Goal: Task Accomplishment & Management: Use online tool/utility

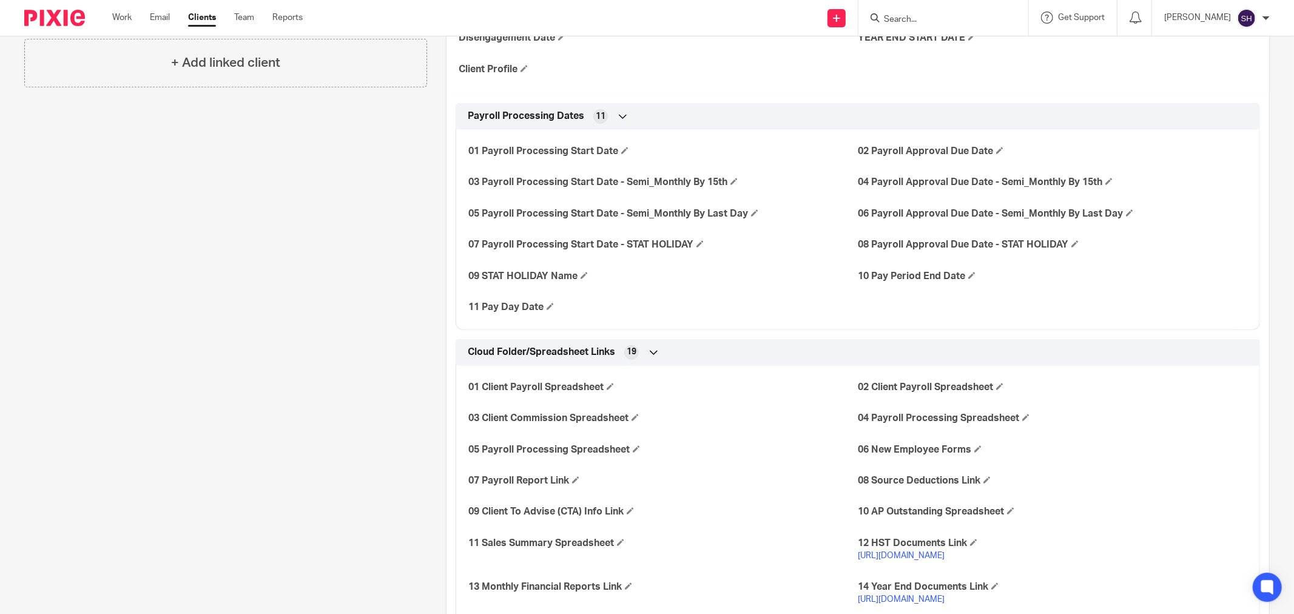
scroll to position [67, 0]
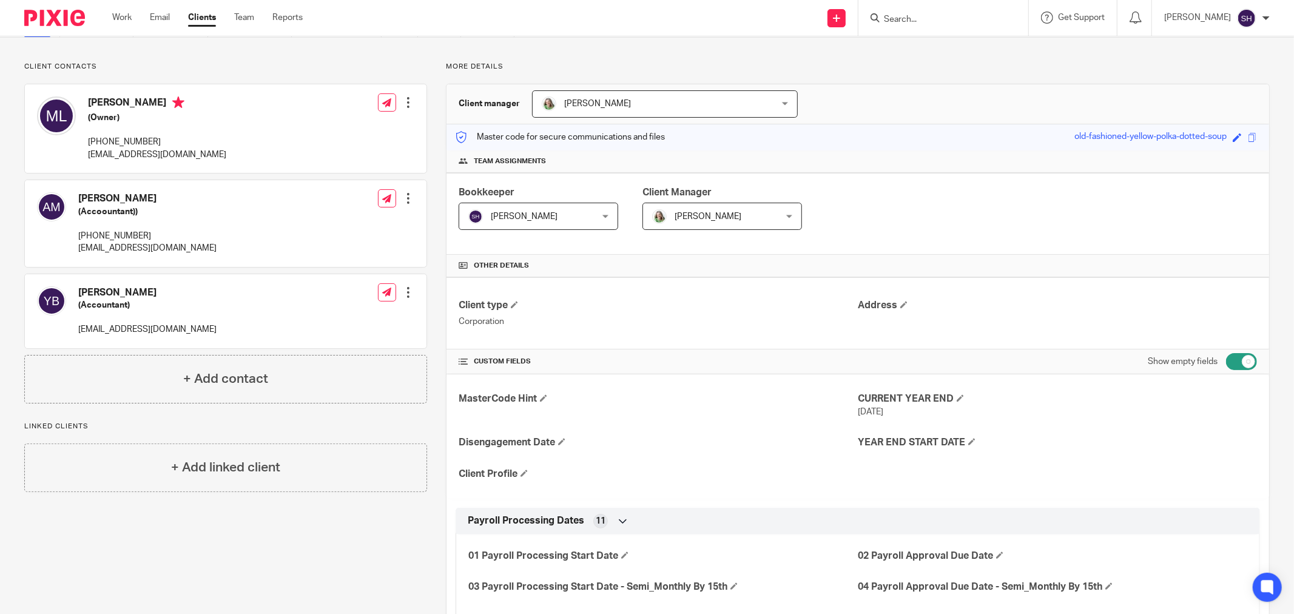
click at [211, 17] on link "Clients" at bounding box center [202, 18] width 28 height 12
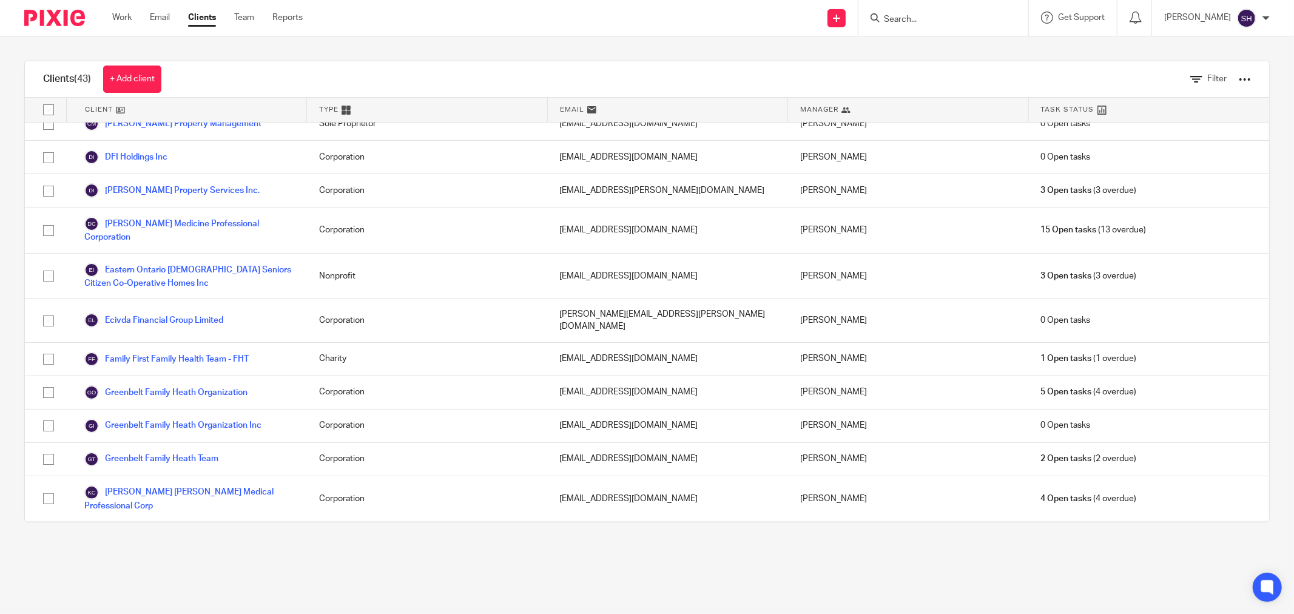
scroll to position [674, 0]
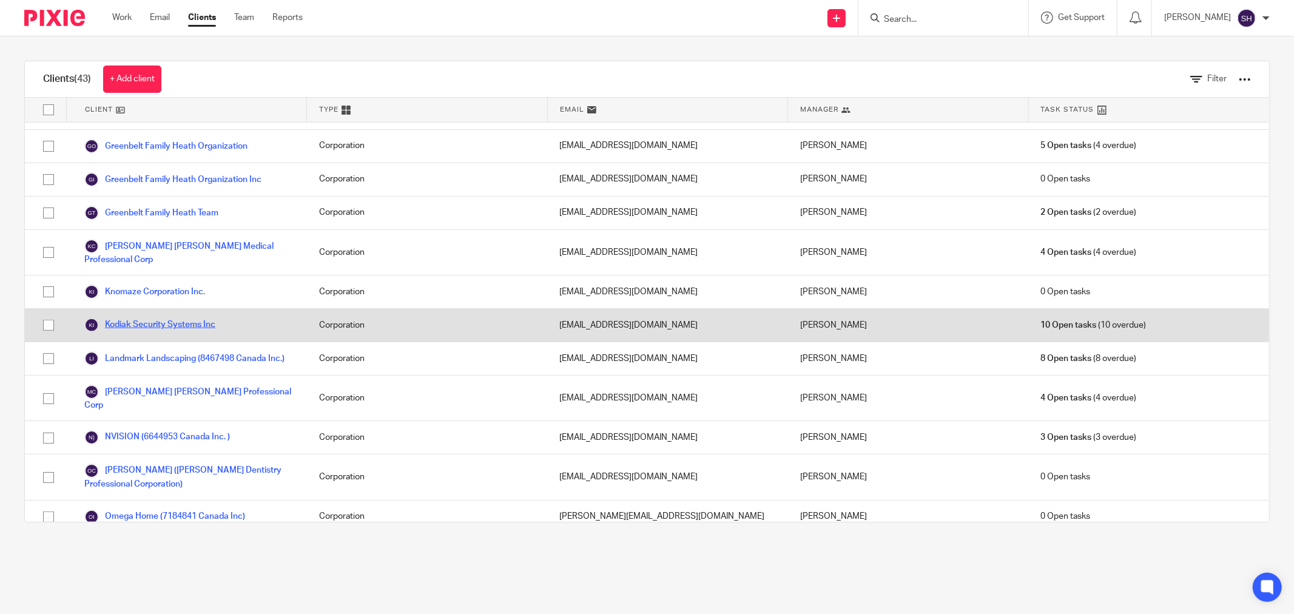
click at [158, 318] on link "Kodiak Security Systems Inc" at bounding box center [149, 325] width 131 height 15
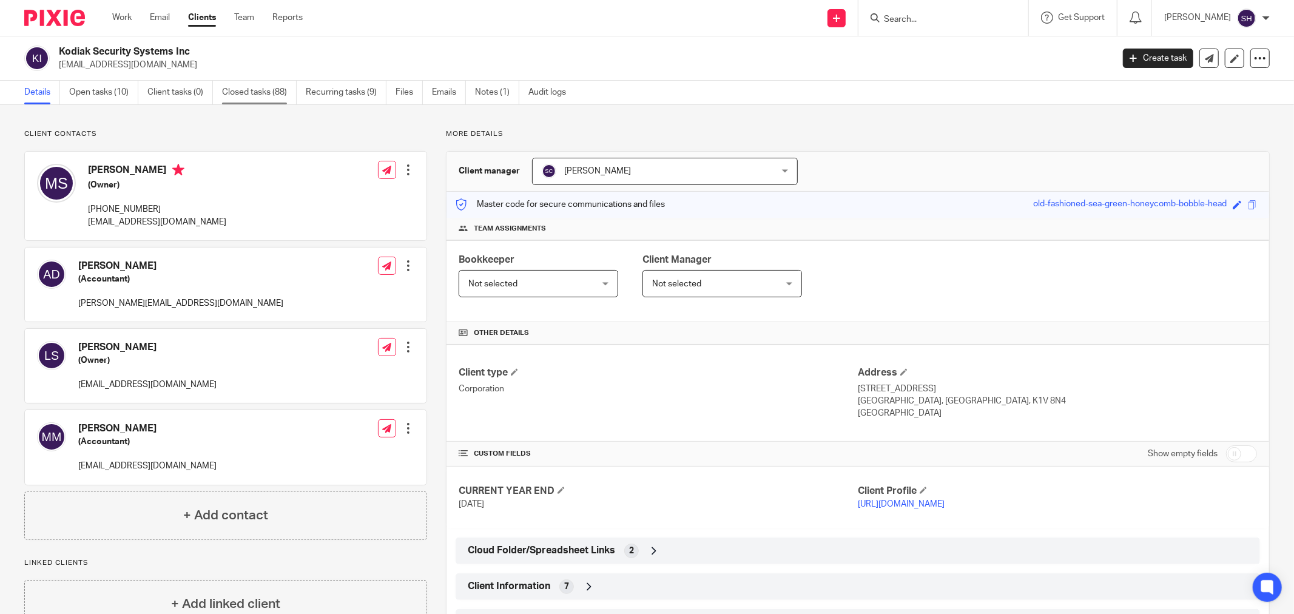
click at [270, 92] on link "Closed tasks (88)" at bounding box center [259, 93] width 75 height 24
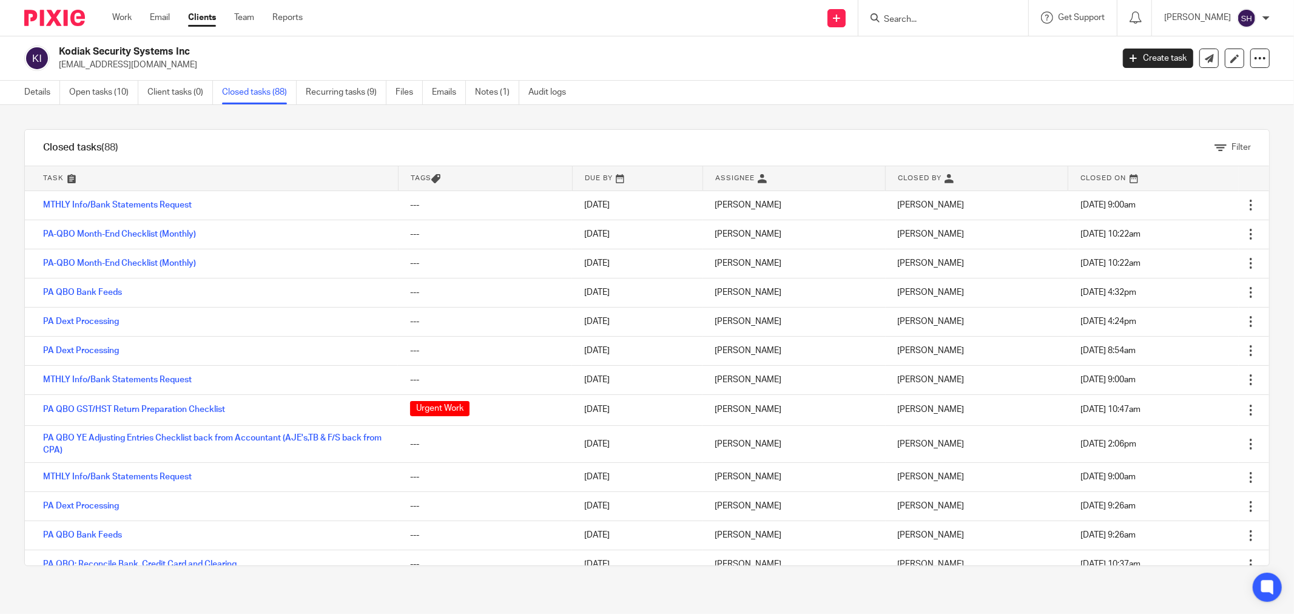
click at [1220, 153] on div "Filter" at bounding box center [1232, 147] width 36 height 13
click at [1214, 147] on link "Filter" at bounding box center [1232, 147] width 36 height 8
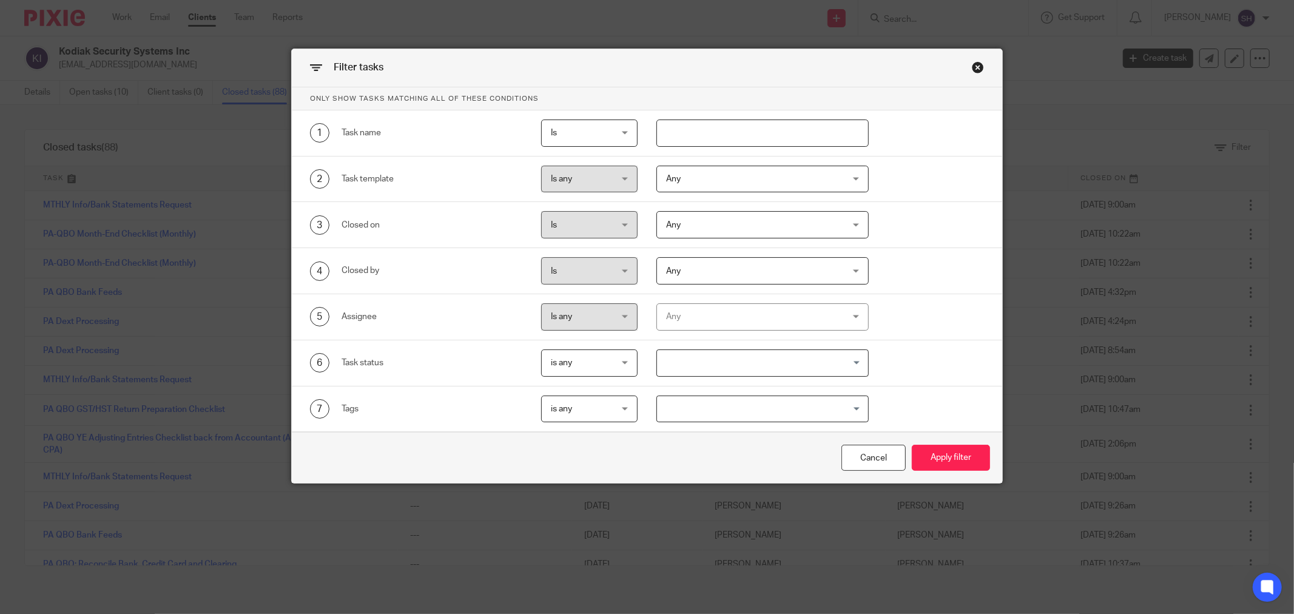
click at [722, 138] on input "text" at bounding box center [762, 132] width 212 height 27
type input "year"
click at [936, 454] on button "Apply filter" at bounding box center [951, 458] width 78 height 26
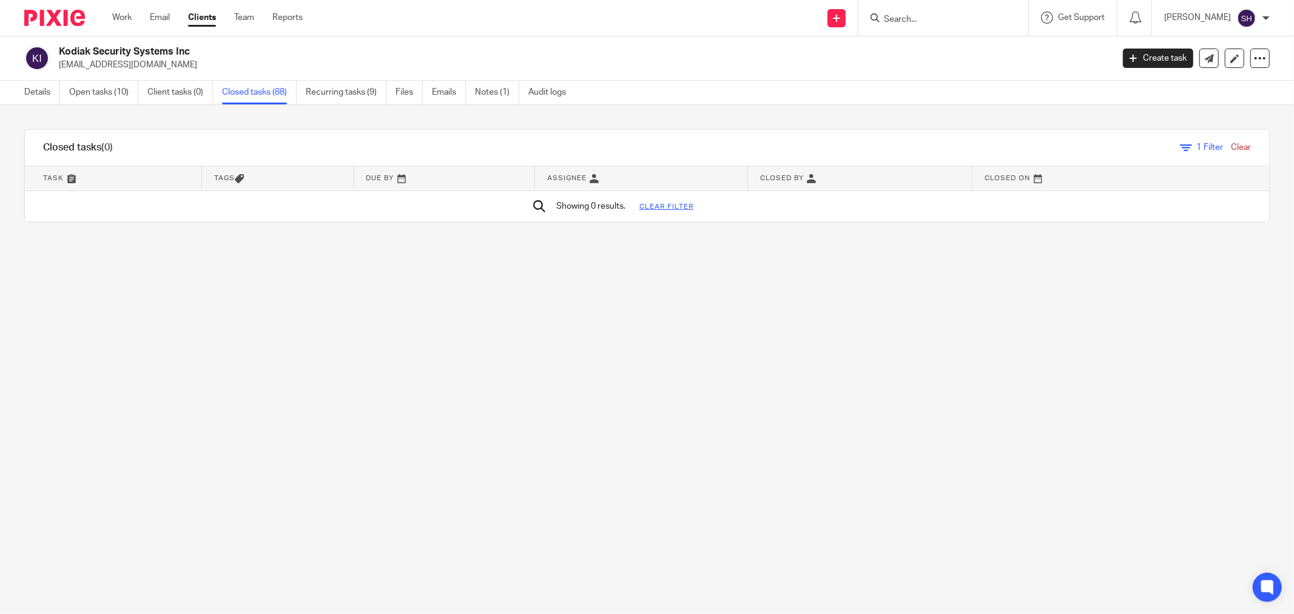
click at [1197, 148] on span "1 Filter" at bounding box center [1210, 147] width 26 height 8
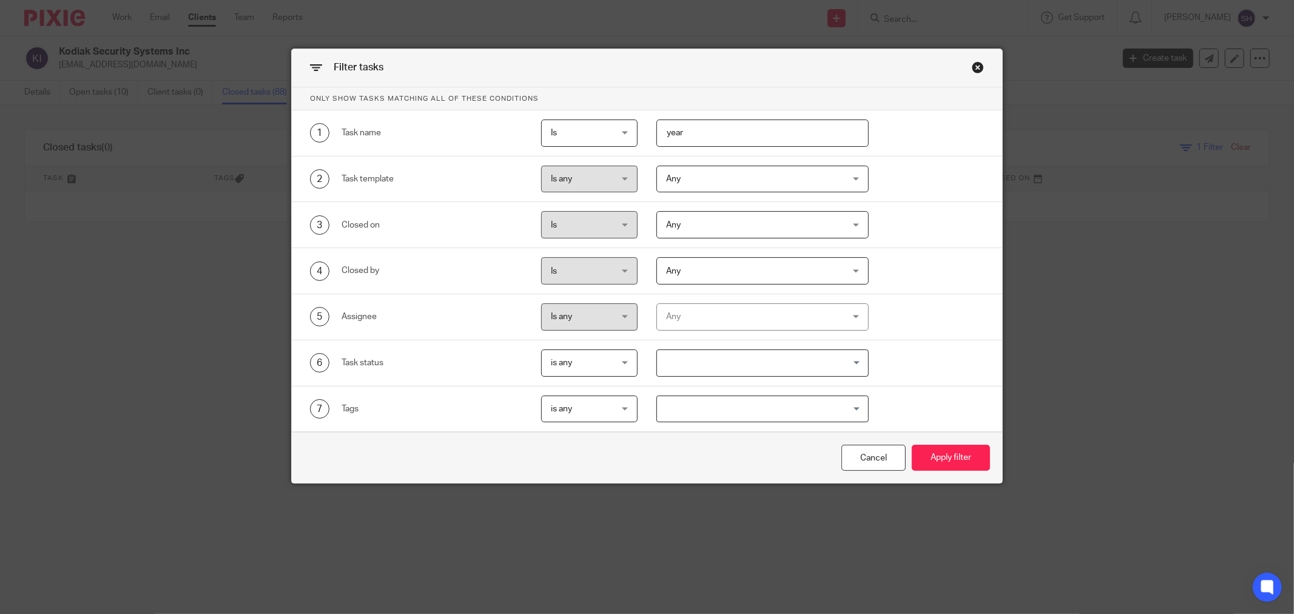
drag, startPoint x: 684, startPoint y: 135, endPoint x: 645, endPoint y: 143, distance: 39.6
click at [645, 143] on div "year" at bounding box center [752, 132] width 231 height 27
type input "YE"
click at [939, 459] on button "Apply filter" at bounding box center [951, 458] width 78 height 26
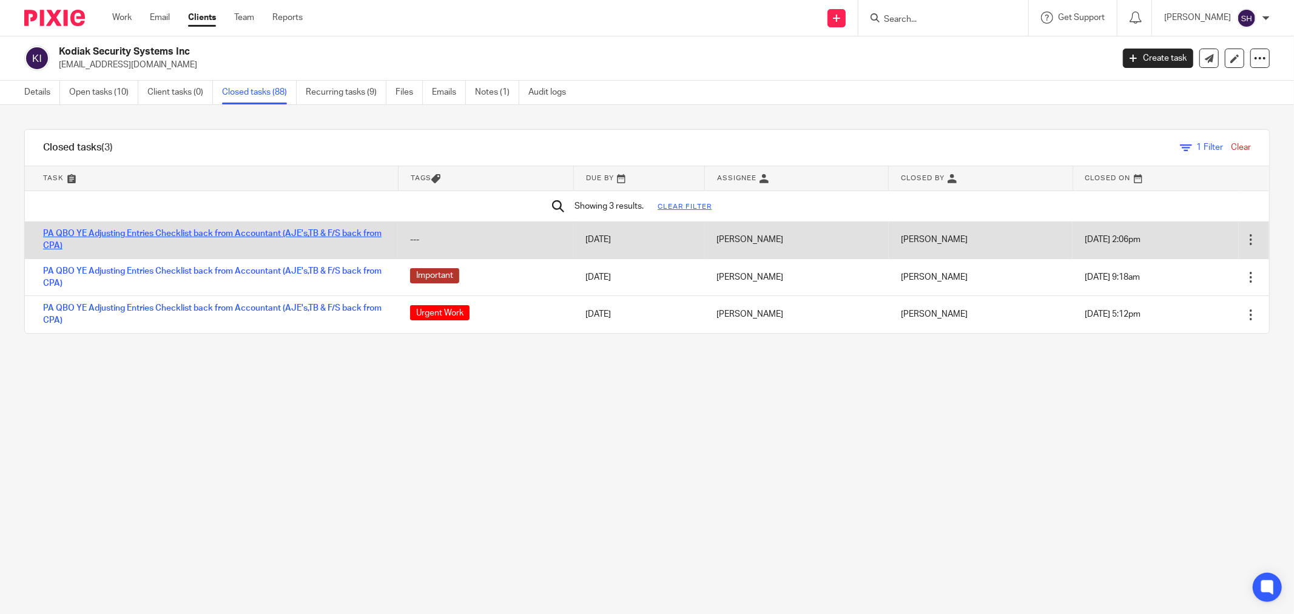
click at [270, 235] on link "PA QBO YE Adjusting Entries Checklist back from Accountant (AJE's,TB & F/S back…" at bounding box center [212, 239] width 338 height 21
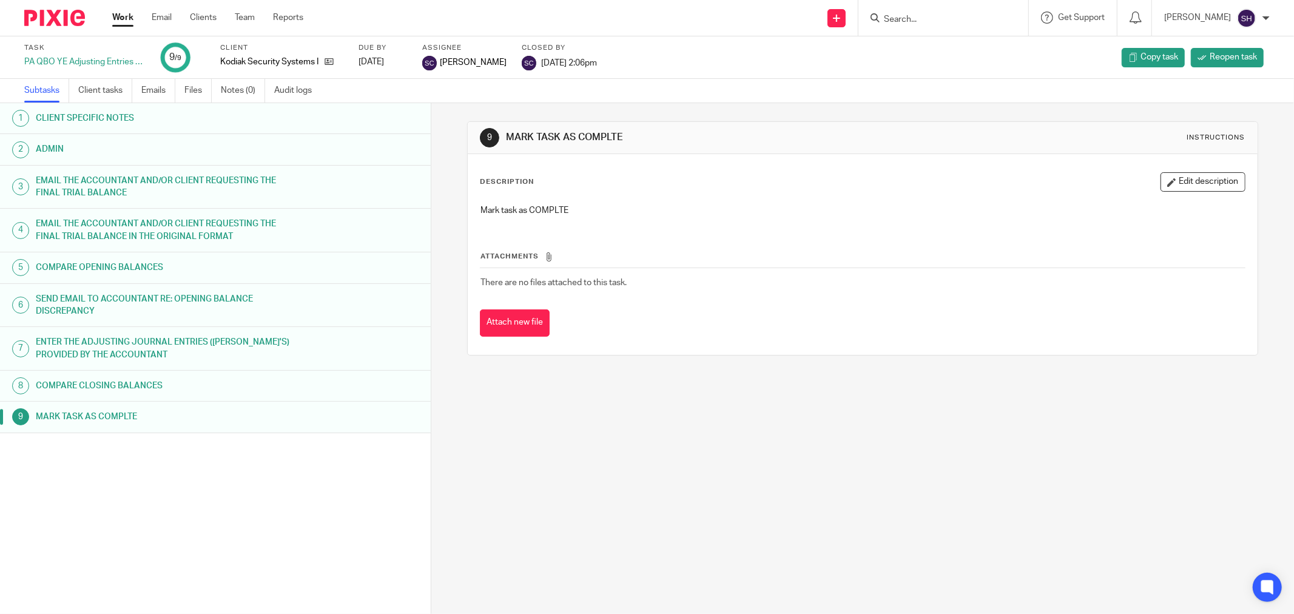
click at [115, 19] on link "Work" at bounding box center [122, 18] width 21 height 12
